Goal: Complete application form: Complete application form

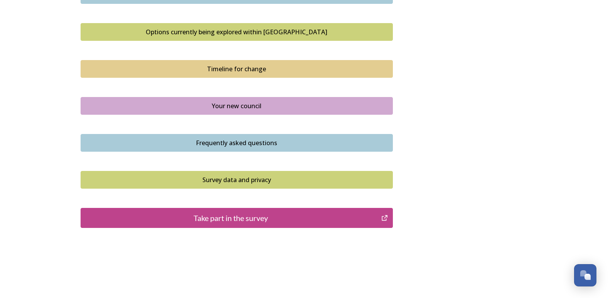
scroll to position [531, 0]
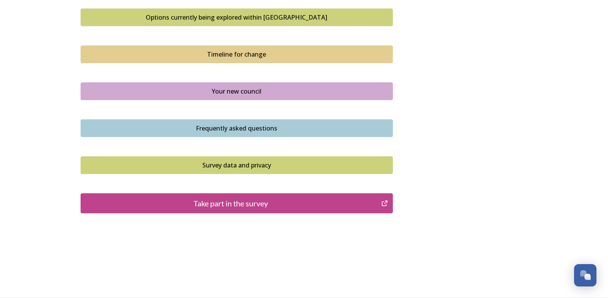
click at [230, 205] on div "Take part in the survey" at bounding box center [231, 204] width 293 height 12
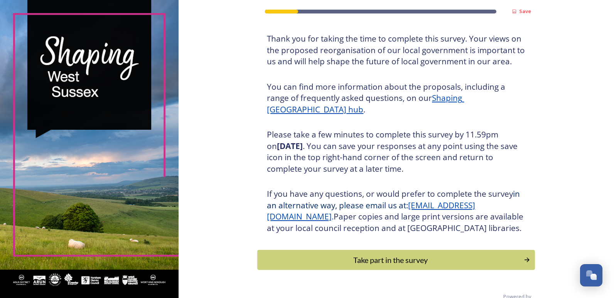
scroll to position [72, 0]
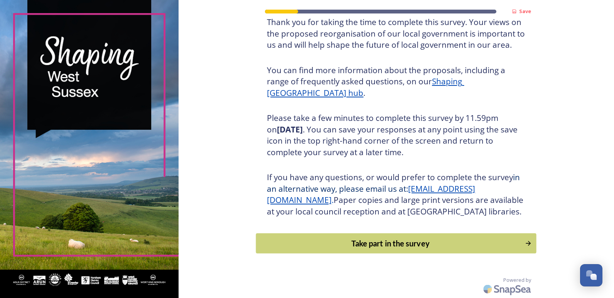
click at [386, 244] on div "Take part in the survey" at bounding box center [390, 244] width 261 height 12
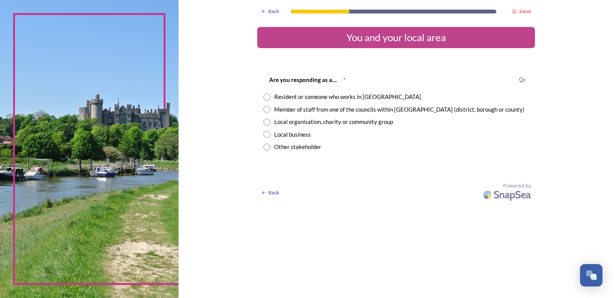
click at [267, 98] on input "radio" at bounding box center [266, 97] width 7 height 7
radio input "true"
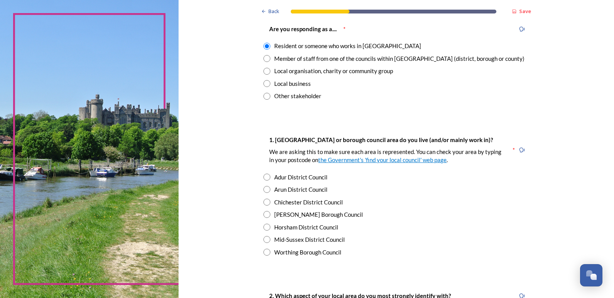
scroll to position [106, 0]
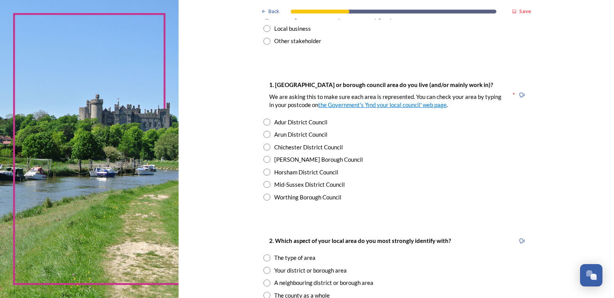
click at [274, 137] on div "Arun District Council" at bounding box center [300, 134] width 53 height 9
radio input "true"
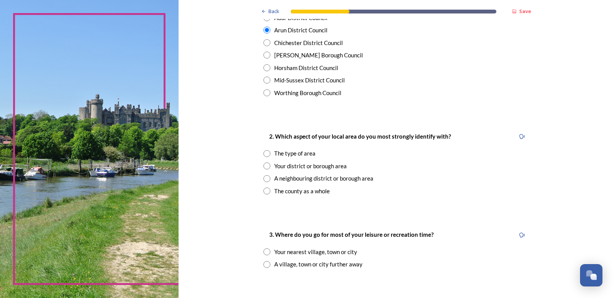
scroll to position [231, 0]
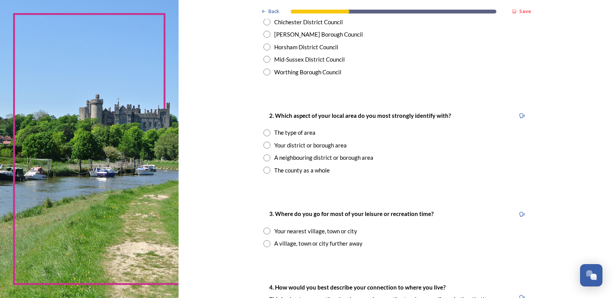
click at [264, 172] on input "radio" at bounding box center [266, 170] width 7 height 7
radio input "true"
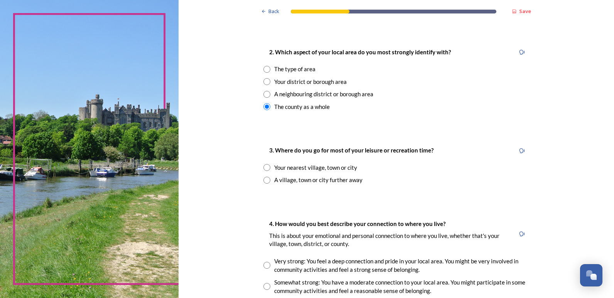
scroll to position [308, 0]
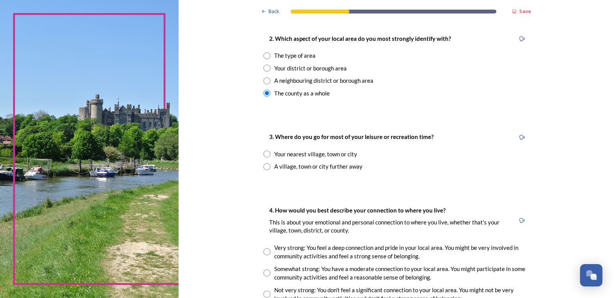
click at [265, 154] on input "radio" at bounding box center [266, 154] width 7 height 7
radio input "true"
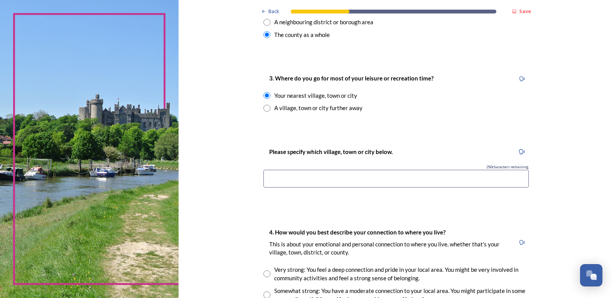
scroll to position [376, 0]
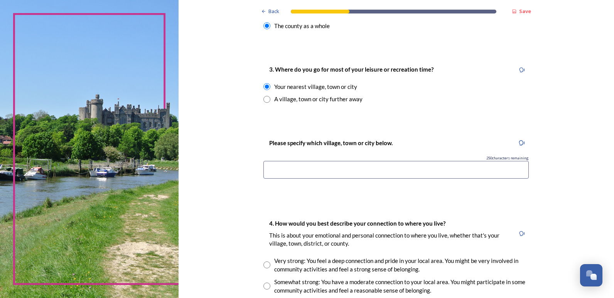
click at [298, 168] on input at bounding box center [395, 170] width 265 height 18
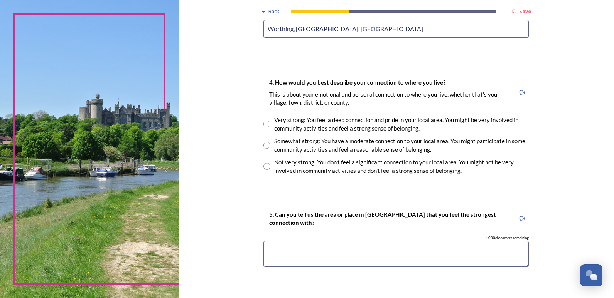
scroll to position [520, 0]
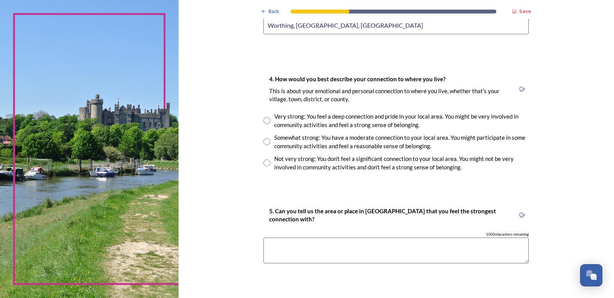
type input "Worthing, [GEOGRAPHIC_DATA], [GEOGRAPHIC_DATA]"
click at [267, 124] on div "Very strong: You feel a deep connection and pride in your local area. You might…" at bounding box center [395, 120] width 265 height 17
radio input "true"
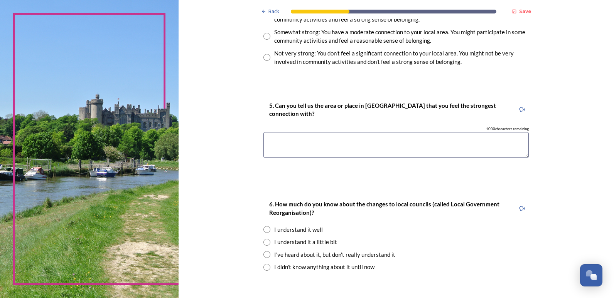
scroll to position [626, 0]
click at [289, 152] on textarea at bounding box center [395, 145] width 265 height 26
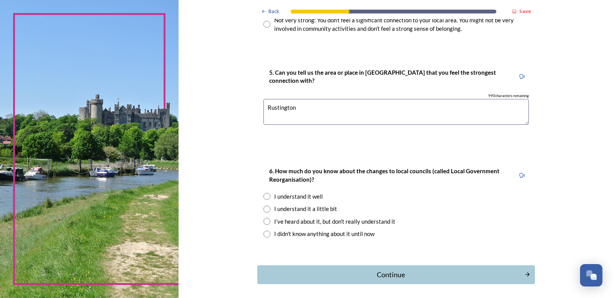
scroll to position [690, 0]
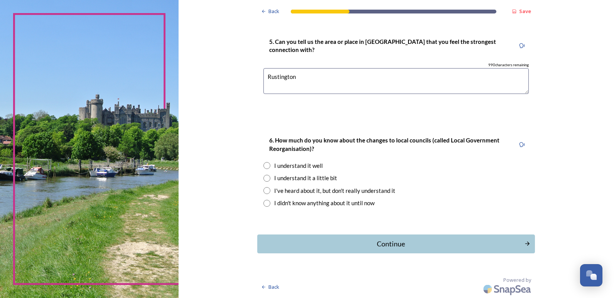
type textarea "Rustington"
click at [289, 165] on div "I understand it well" at bounding box center [298, 165] width 49 height 9
radio input "true"
click at [383, 249] on div "Continue" at bounding box center [390, 244] width 261 height 10
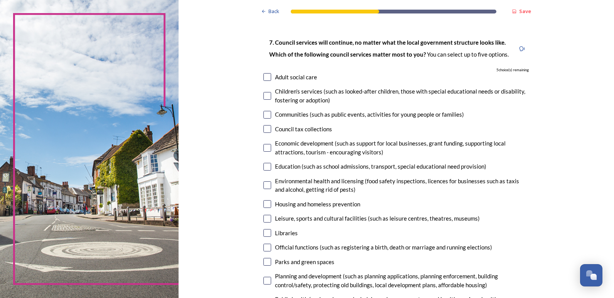
scroll to position [58, 0]
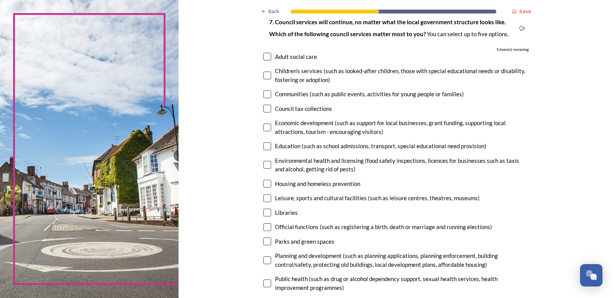
click at [265, 57] on input "checkbox" at bounding box center [267, 57] width 8 height 8
checkbox input "true"
click at [267, 126] on input "checkbox" at bounding box center [267, 128] width 8 height 8
checkbox input "true"
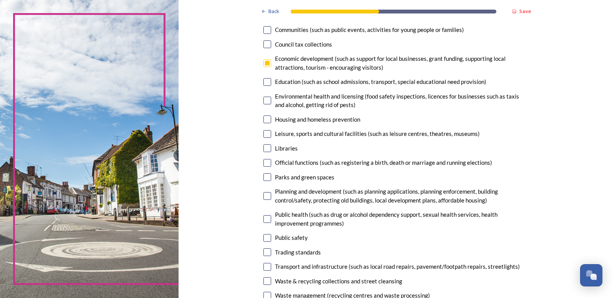
scroll to position [135, 0]
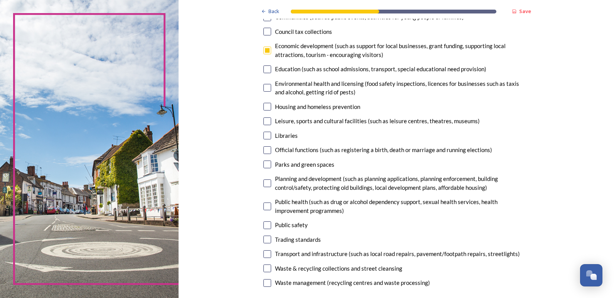
click at [263, 106] on input "checkbox" at bounding box center [267, 107] width 8 height 8
checkbox input "true"
click at [265, 124] on input "checkbox" at bounding box center [267, 122] width 8 height 8
checkbox input "true"
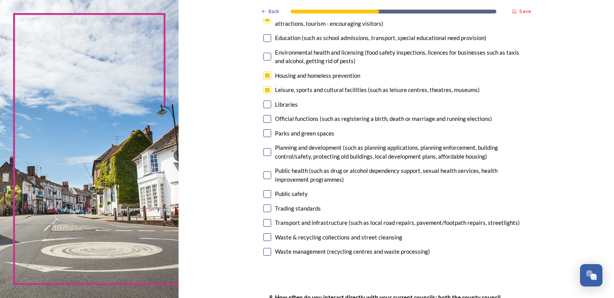
scroll to position [193, 0]
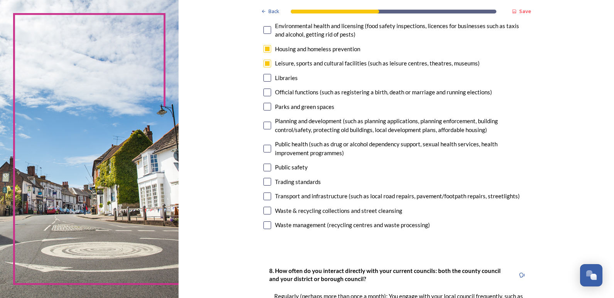
click at [264, 126] on input "checkbox" at bounding box center [267, 126] width 8 height 8
checkbox input "true"
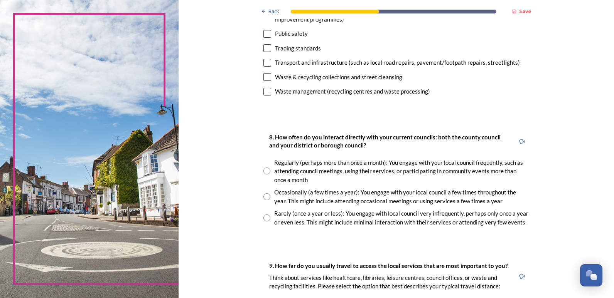
scroll to position [376, 0]
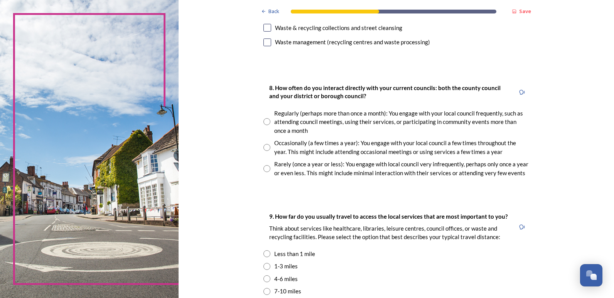
click at [265, 148] on input "radio" at bounding box center [266, 147] width 7 height 7
radio input "true"
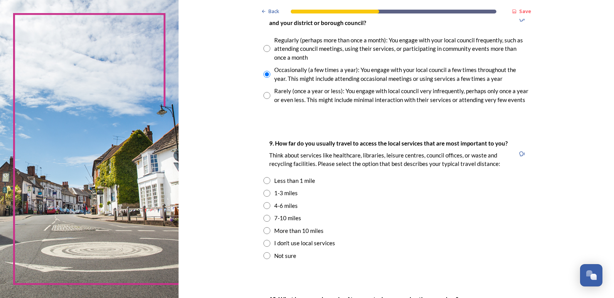
scroll to position [482, 0]
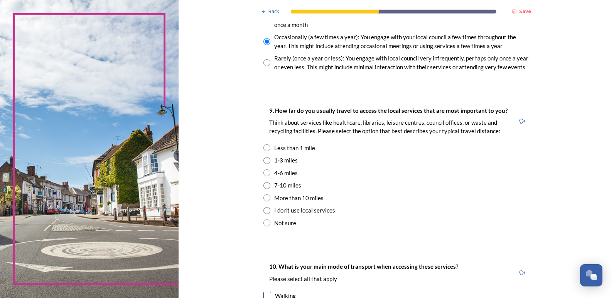
click at [274, 172] on div "4-6 miles" at bounding box center [286, 173] width 24 height 9
radio input "true"
click at [274, 163] on div "1-3 miles" at bounding box center [286, 160] width 24 height 9
radio input "true"
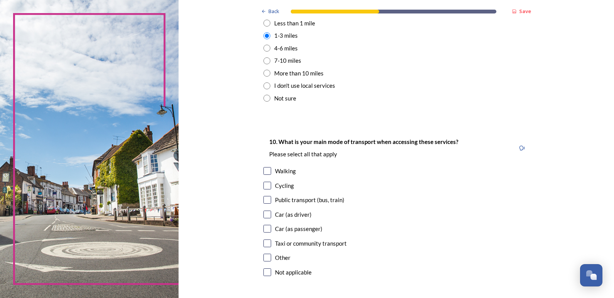
scroll to position [607, 0]
click at [267, 217] on input "checkbox" at bounding box center [267, 214] width 8 height 8
checkbox input "true"
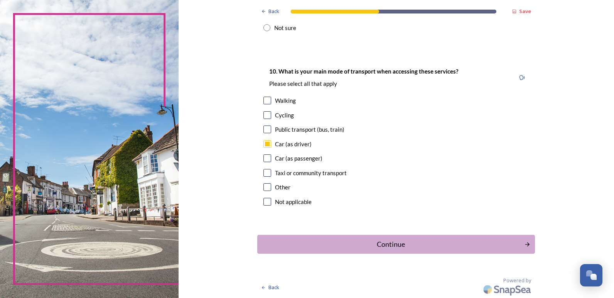
scroll to position [678, 0]
click at [308, 241] on div "Continue" at bounding box center [390, 244] width 261 height 10
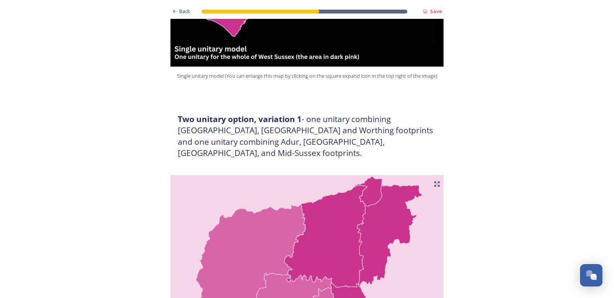
scroll to position [395, 0]
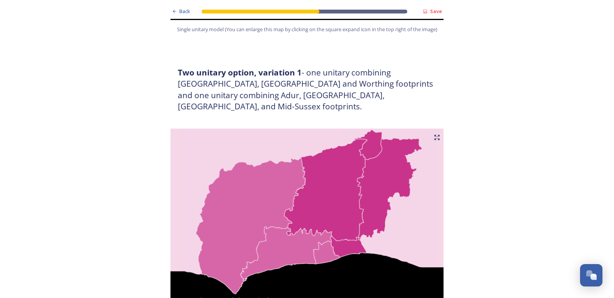
click at [247, 145] on img at bounding box center [307, 225] width 278 height 193
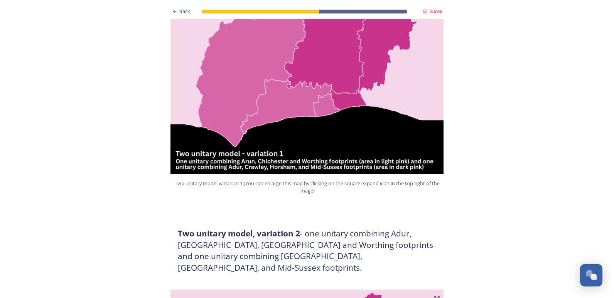
scroll to position [568, 0]
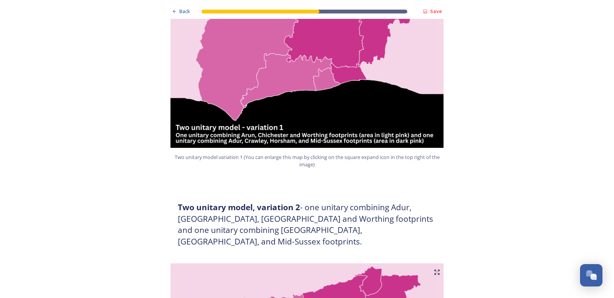
click at [242, 124] on img at bounding box center [307, 51] width 278 height 193
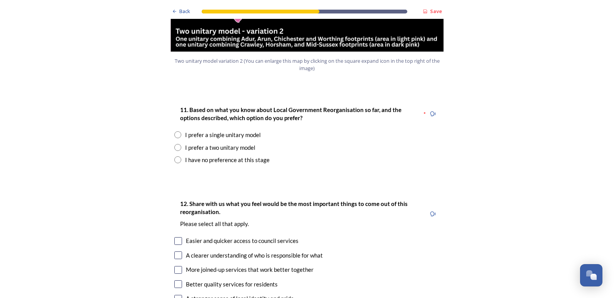
scroll to position [983, 0]
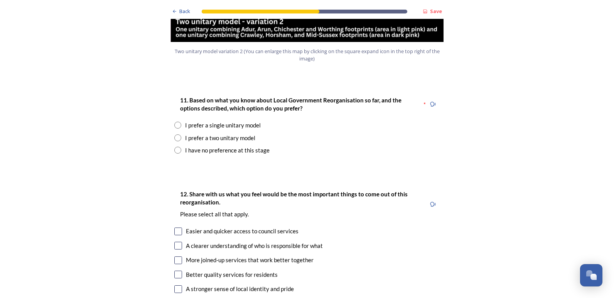
click at [189, 134] on div "I prefer a two unitary model" at bounding box center [220, 138] width 70 height 9
radio input "true"
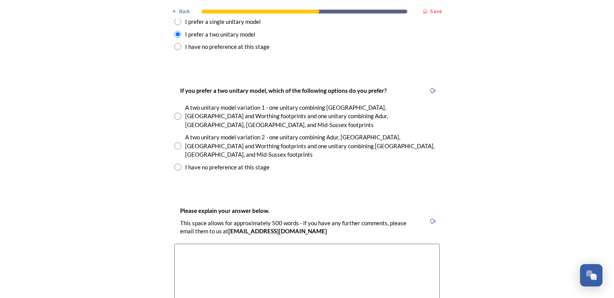
scroll to position [1089, 0]
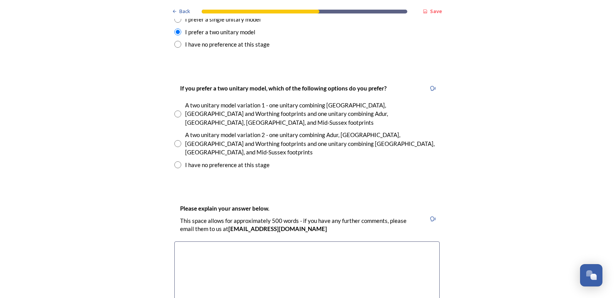
click at [174, 111] on input "radio" at bounding box center [177, 114] width 7 height 7
radio input "true"
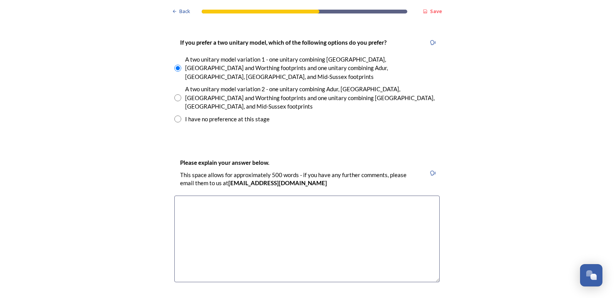
scroll to position [1156, 0]
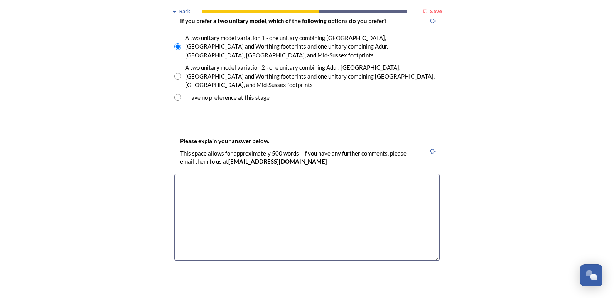
click at [206, 174] on textarea at bounding box center [306, 217] width 265 height 87
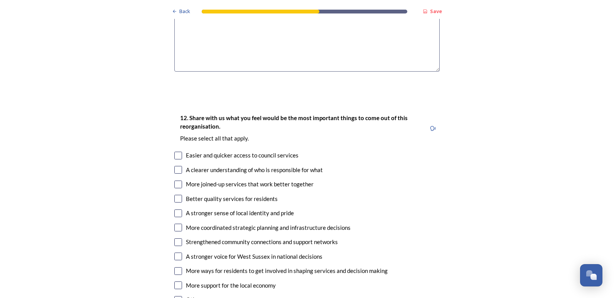
scroll to position [1349, 0]
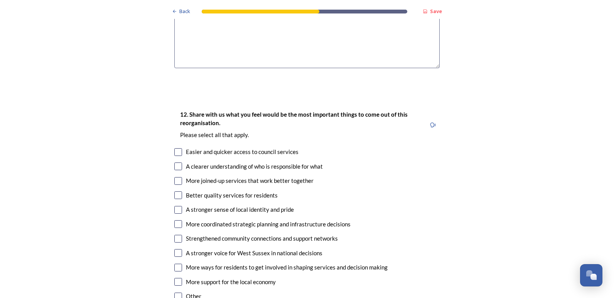
type textarea "Equal balance in each half. too much for one council, they would be to distant …"
click at [177, 148] on input "checkbox" at bounding box center [178, 152] width 8 height 8
checkbox input "true"
click at [174, 163] on input "checkbox" at bounding box center [178, 167] width 8 height 8
checkbox input "true"
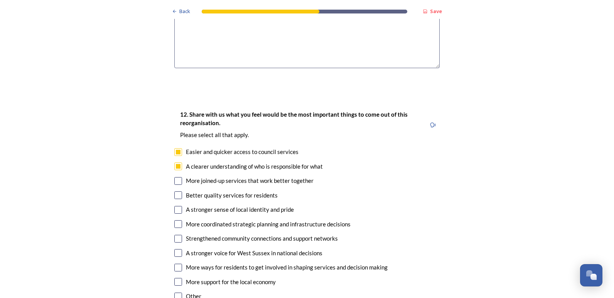
click at [174, 177] on input "checkbox" at bounding box center [178, 181] width 8 height 8
checkbox input "true"
click at [174, 192] on input "checkbox" at bounding box center [178, 196] width 8 height 8
checkbox input "true"
click at [174, 206] on input "checkbox" at bounding box center [178, 210] width 8 height 8
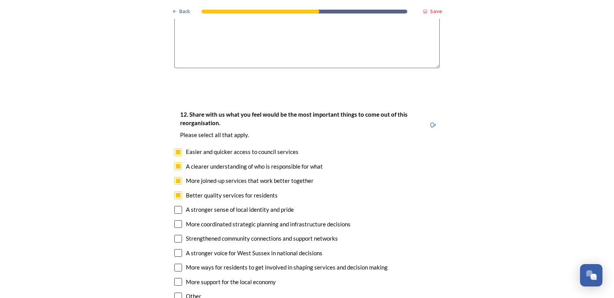
checkbox input "true"
click at [174, 220] on input "checkbox" at bounding box center [178, 224] width 8 height 8
checkbox input "true"
click at [174, 235] on input "checkbox" at bounding box center [178, 239] width 8 height 8
checkbox input "true"
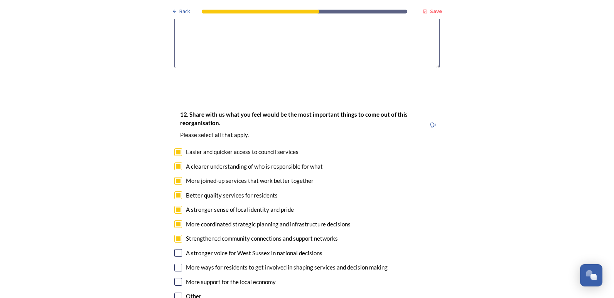
click at [174, 249] on input "checkbox" at bounding box center [178, 253] width 8 height 8
checkbox input "true"
click at [174, 264] on input "checkbox" at bounding box center [178, 268] width 8 height 8
checkbox input "true"
click at [175, 278] on input "checkbox" at bounding box center [178, 282] width 8 height 8
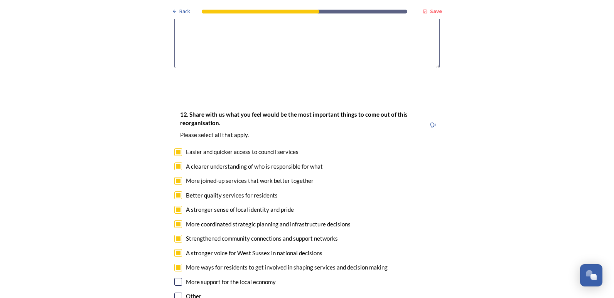
checkbox input "true"
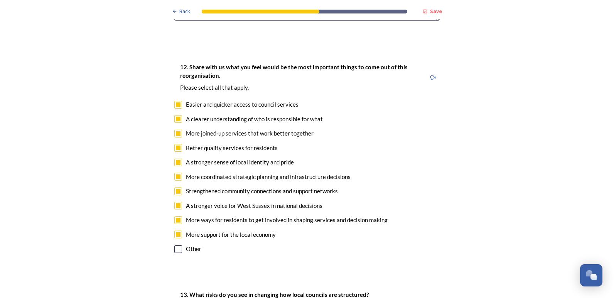
scroll to position [1416, 0]
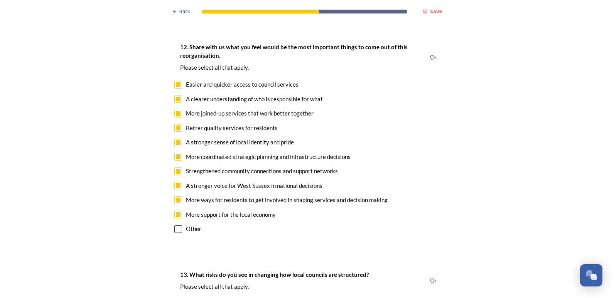
click at [178, 225] on input "checkbox" at bounding box center [178, 229] width 8 height 8
checkbox input "true"
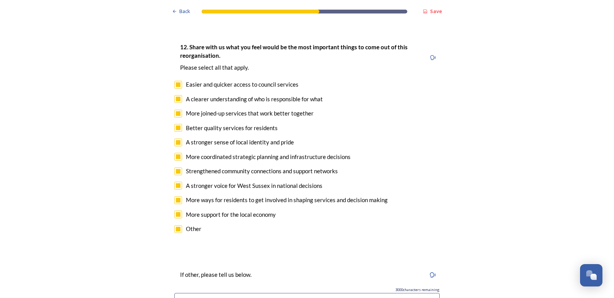
click at [205, 293] on input at bounding box center [306, 302] width 265 height 18
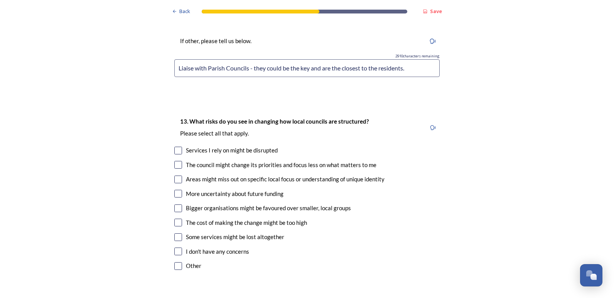
scroll to position [1638, 0]
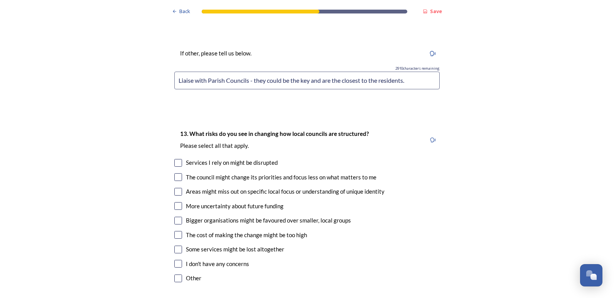
type input "Liaise with Parish Councils - they could be the key and are the closest to the …"
drag, startPoint x: 175, startPoint y: 212, endPoint x: 150, endPoint y: 208, distance: 25.0
click at [174, 159] on input "checkbox" at bounding box center [178, 163] width 8 height 8
checkbox input "true"
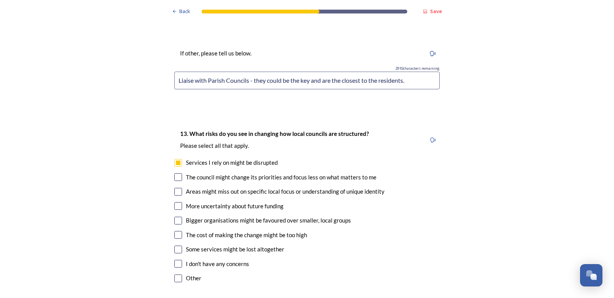
click at [178, 188] on input "checkbox" at bounding box center [178, 192] width 8 height 8
checkbox input "true"
click at [176, 202] on input "checkbox" at bounding box center [178, 206] width 8 height 8
checkbox input "true"
click at [177, 246] on input "checkbox" at bounding box center [178, 250] width 8 height 8
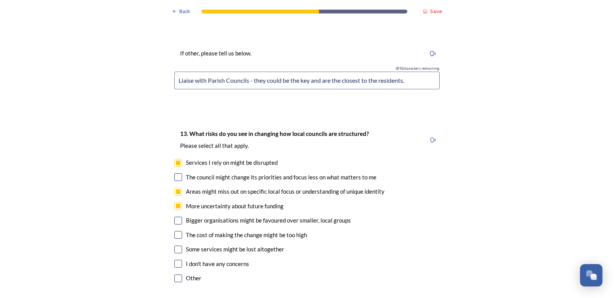
checkbox input "true"
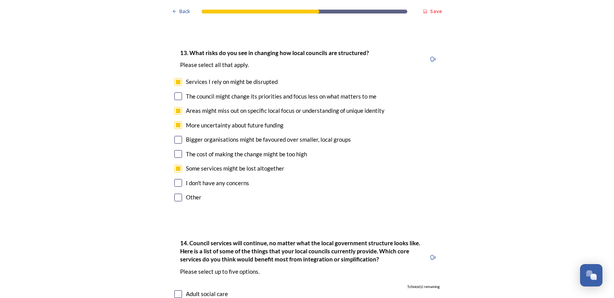
scroll to position [1754, 0]
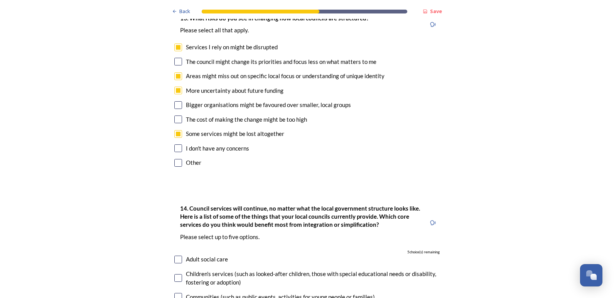
click at [175, 159] on input "checkbox" at bounding box center [178, 163] width 8 height 8
checkbox input "true"
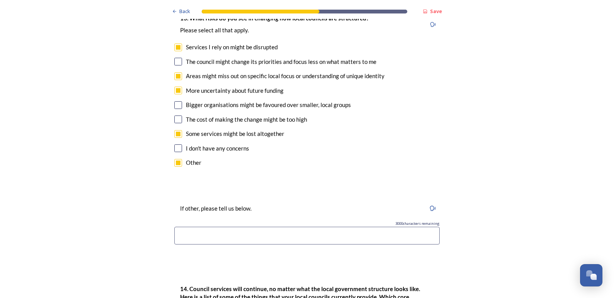
click at [195, 227] on input at bounding box center [306, 236] width 265 height 18
type input "P"
type input "L"
type input "F"
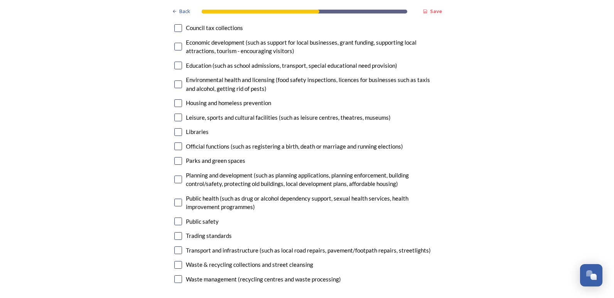
scroll to position [2120, 0]
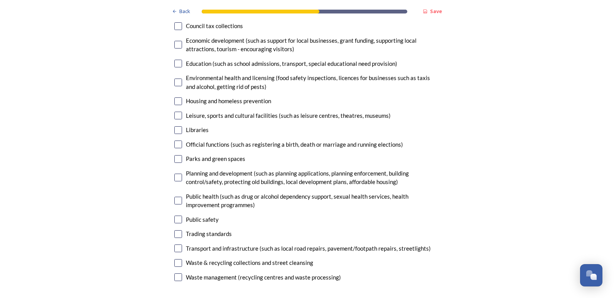
type input "May not be able to reach the councillors so easily and escalate issues."
click at [177, 174] on input "checkbox" at bounding box center [178, 178] width 8 height 8
checkbox input "true"
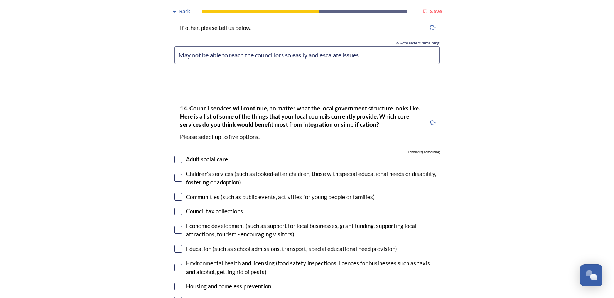
scroll to position [1927, 0]
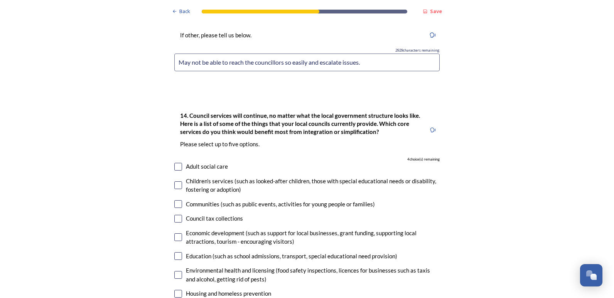
click at [177, 182] on input "checkbox" at bounding box center [178, 186] width 8 height 8
checkbox input "true"
click at [175, 163] on input "checkbox" at bounding box center [178, 167] width 8 height 8
checkbox input "true"
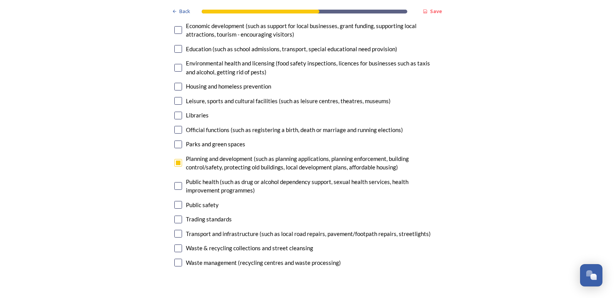
scroll to position [2284, 0]
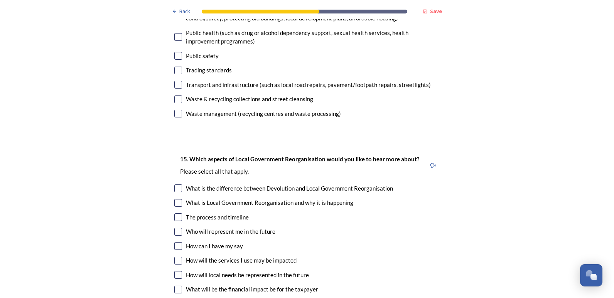
click at [176, 214] on input "checkbox" at bounding box center [178, 218] width 8 height 8
checkbox input "true"
click at [176, 228] on input "checkbox" at bounding box center [178, 232] width 8 height 8
checkbox input "true"
click at [176, 242] on input "checkbox" at bounding box center [178, 246] width 8 height 8
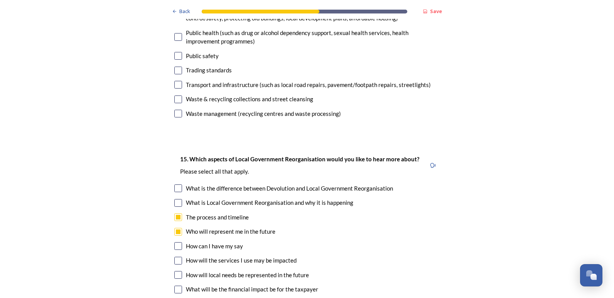
checkbox input "true"
click at [174, 257] on input "checkbox" at bounding box center [178, 261] width 8 height 8
checkbox input "true"
click at [175, 271] on input "checkbox" at bounding box center [178, 275] width 8 height 8
checkbox input "true"
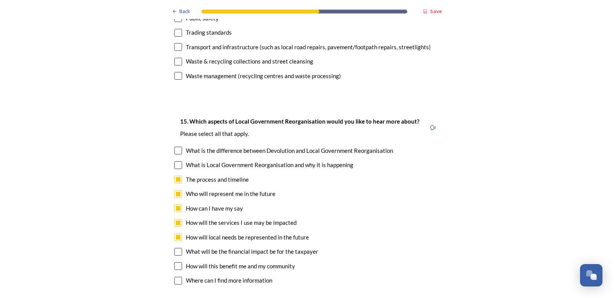
scroll to position [2332, 0]
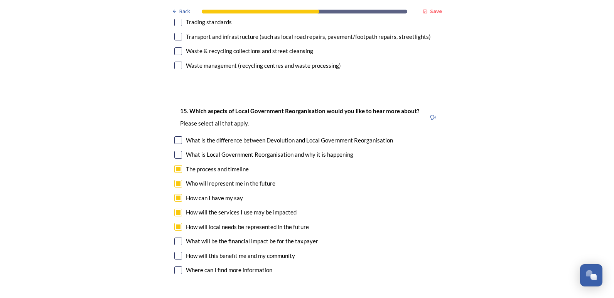
click at [177, 238] on input "checkbox" at bounding box center [178, 242] width 8 height 8
checkbox input "true"
click at [179, 252] on input "checkbox" at bounding box center [178, 256] width 8 height 8
checkbox input "true"
click at [176, 267] on input "checkbox" at bounding box center [178, 271] width 8 height 8
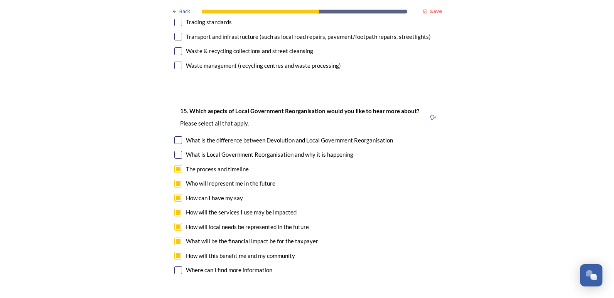
checkbox input "true"
click at [175, 151] on input "checkbox" at bounding box center [178, 155] width 8 height 8
checkbox input "true"
click at [178, 136] on input "checkbox" at bounding box center [178, 140] width 8 height 8
checkbox input "true"
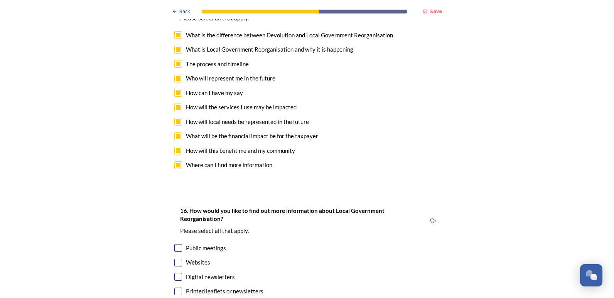
scroll to position [2476, 0]
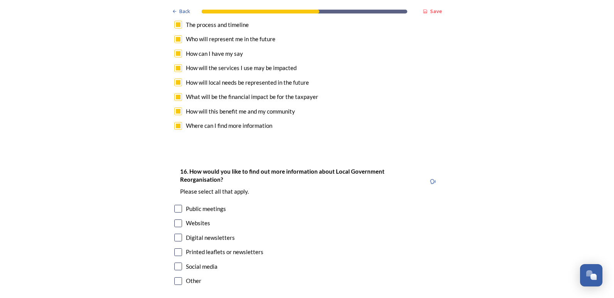
click at [175, 205] on input "checkbox" at bounding box center [178, 209] width 8 height 8
checkbox input "true"
click at [177, 220] on input "checkbox" at bounding box center [178, 224] width 8 height 8
checkbox input "true"
click at [178, 234] on div "Digital newsletters" at bounding box center [306, 238] width 265 height 9
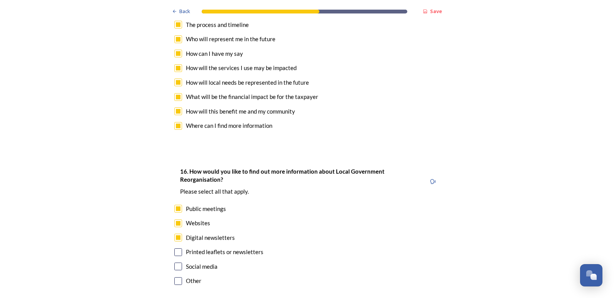
checkbox input "true"
click at [177, 249] on input "checkbox" at bounding box center [178, 253] width 8 height 8
click at [175, 217] on div "16. How would you like to find out more information about Local Government Reor…" at bounding box center [307, 227] width 278 height 136
click at [174, 249] on input "checkbox" at bounding box center [178, 253] width 8 height 8
checkbox input "false"
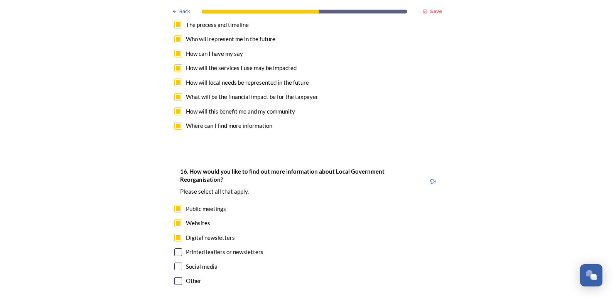
click at [176, 263] on input "checkbox" at bounding box center [178, 267] width 8 height 8
checkbox input "true"
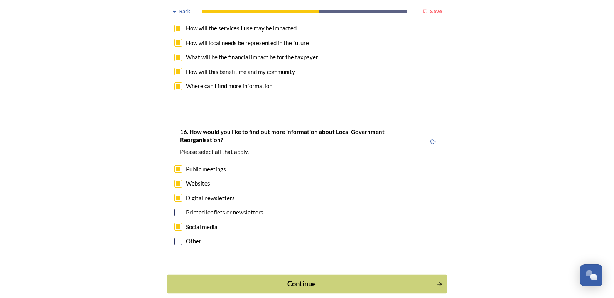
click at [235, 279] on div "Continue" at bounding box center [301, 284] width 261 height 10
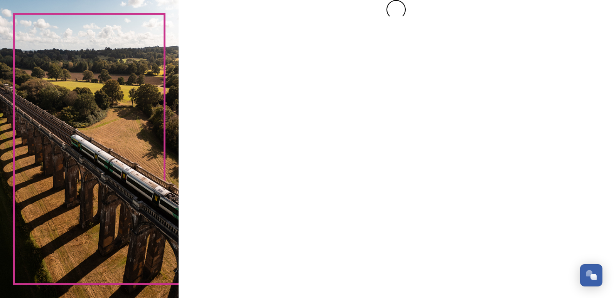
scroll to position [0, 0]
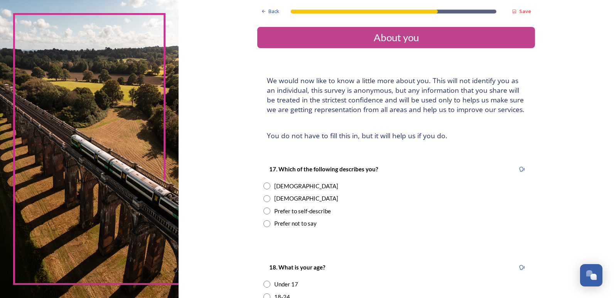
click at [284, 187] on div "[DEMOGRAPHIC_DATA]" at bounding box center [306, 186] width 64 height 9
radio input "true"
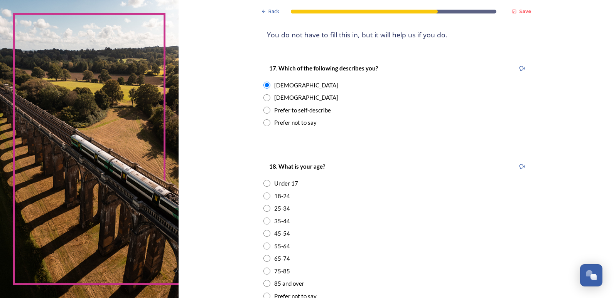
scroll to position [116, 0]
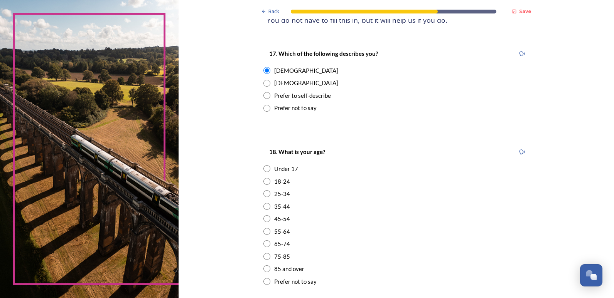
click at [275, 220] on div "45-54" at bounding box center [282, 219] width 16 height 9
radio input "true"
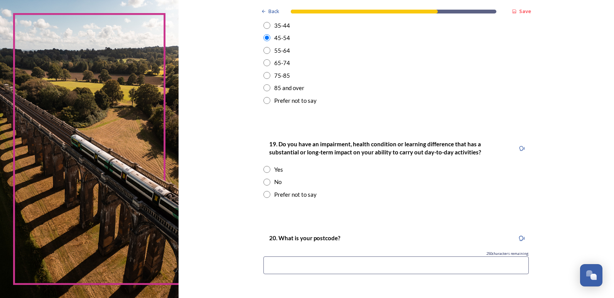
scroll to position [308, 0]
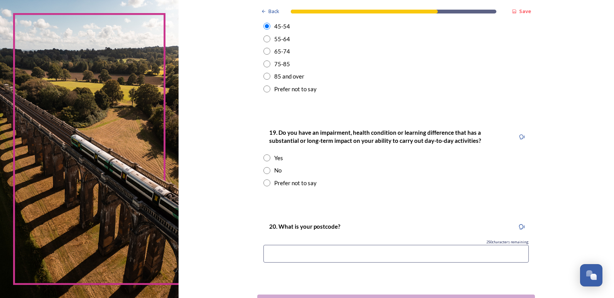
click at [258, 172] on div "19. Do you have an impairment, health condition or learning difference that has…" at bounding box center [396, 157] width 278 height 75
click at [259, 170] on div "19. Do you have an impairment, health condition or learning difference that has…" at bounding box center [396, 157] width 278 height 75
click at [266, 169] on input "radio" at bounding box center [266, 170] width 7 height 7
radio input "true"
click at [301, 246] on input at bounding box center [395, 254] width 265 height 18
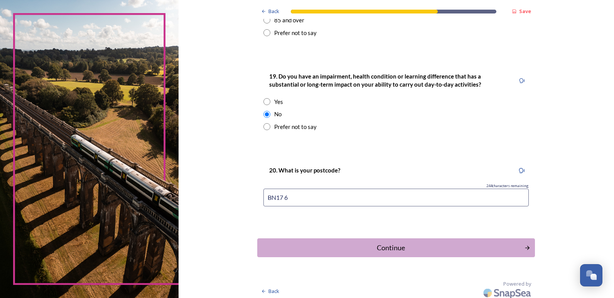
scroll to position [368, 0]
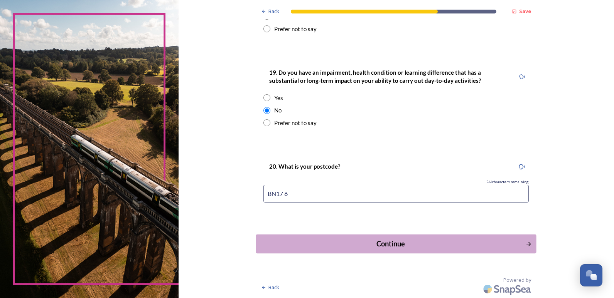
type input "BN17 6"
click at [373, 246] on div "Continue" at bounding box center [390, 244] width 261 height 10
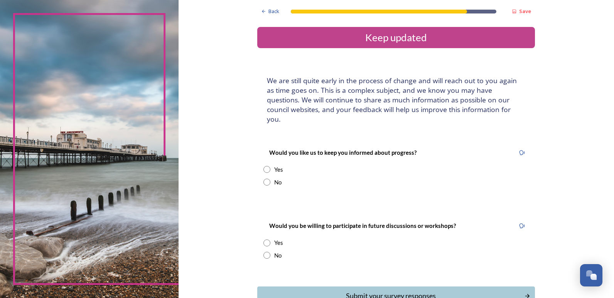
click at [267, 166] on input "radio" at bounding box center [266, 169] width 7 height 7
radio input "true"
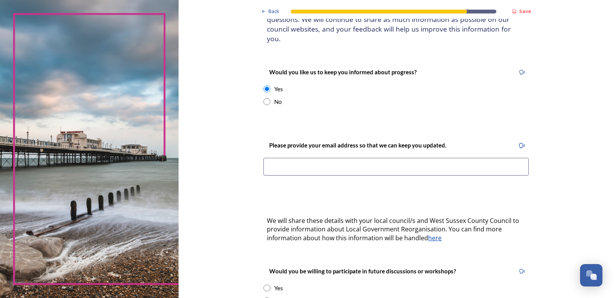
scroll to position [96, 0]
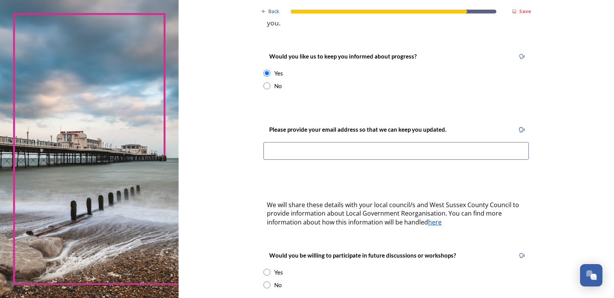
click at [265, 82] on input "radio" at bounding box center [266, 85] width 7 height 7
radio input "true"
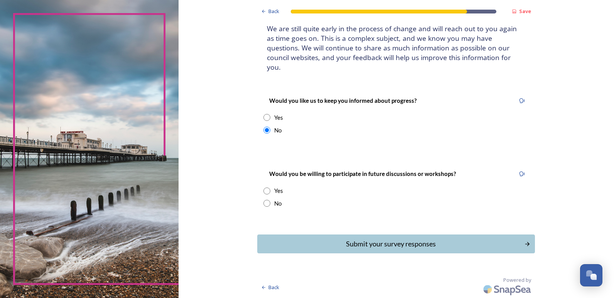
scroll to position [42, 0]
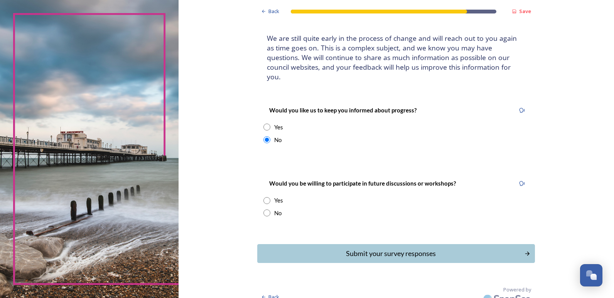
click at [268, 196] on div "Yes" at bounding box center [395, 200] width 265 height 9
radio input "true"
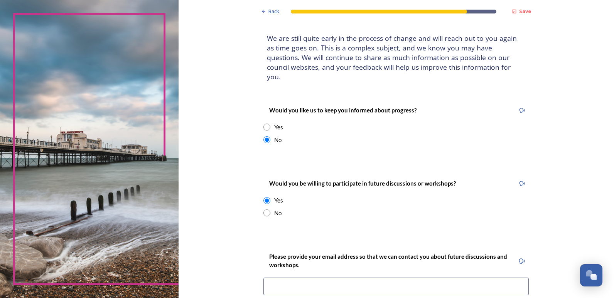
click at [263, 210] on input "radio" at bounding box center [266, 213] width 7 height 7
radio input "true"
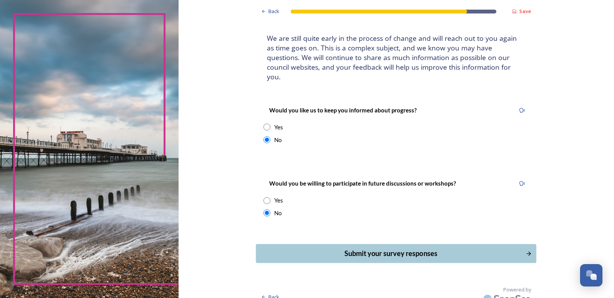
click at [382, 249] on div "Submit your survey responses" at bounding box center [390, 254] width 261 height 10
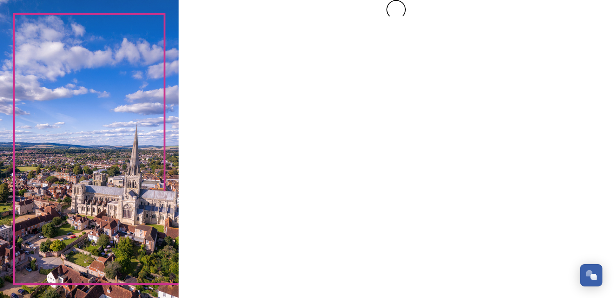
scroll to position [0, 0]
